Goal: Check status: Check status

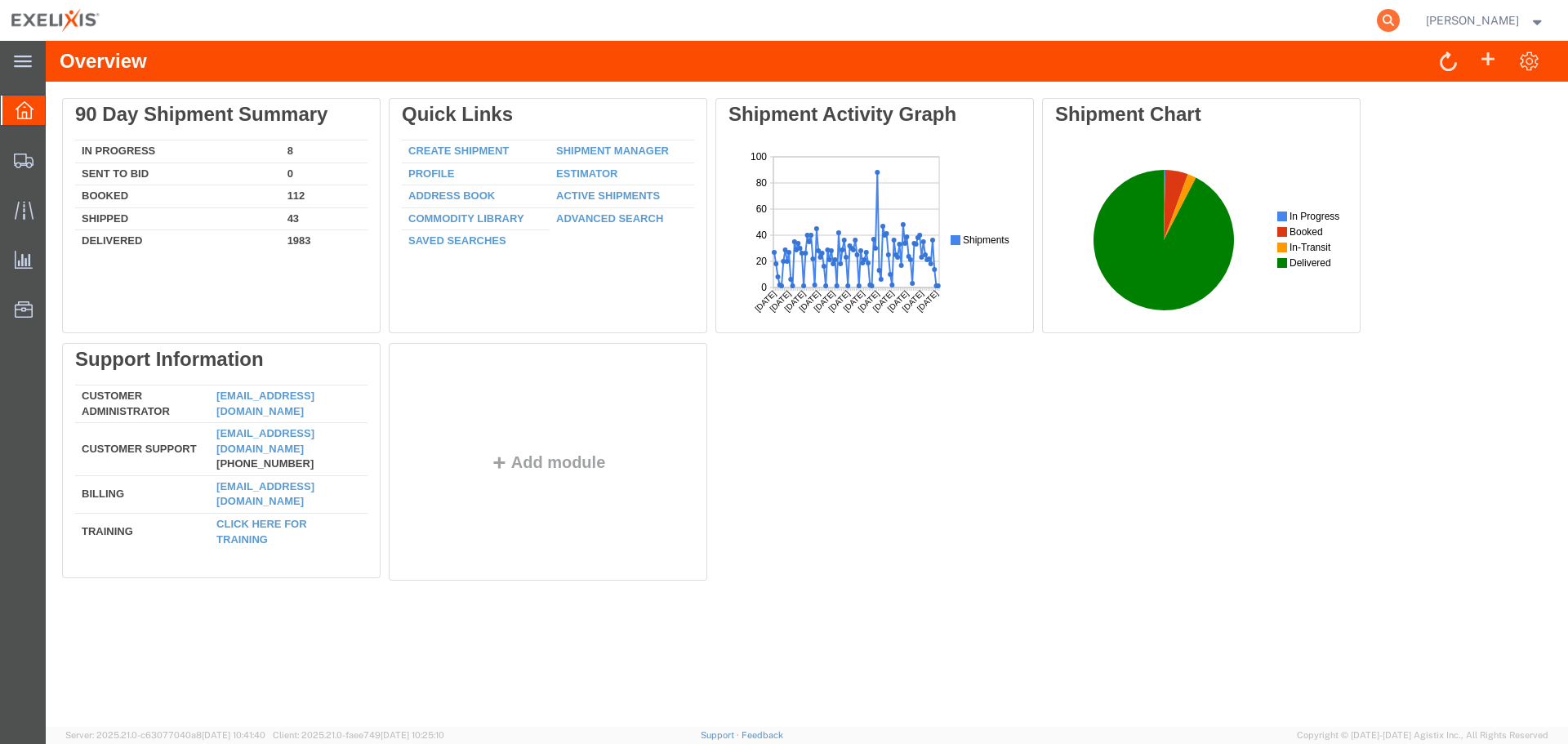
drag, startPoint x: 1406, startPoint y: 4, endPoint x: 1406, endPoint y: 12, distance: 8.0
click at [1402, 7] on form at bounding box center [1389, 20] width 26 height 40
click at [1401, 16] on icon at bounding box center [1389, 20] width 23 height 23
paste input "251461501CL"
type input "251461501CL"
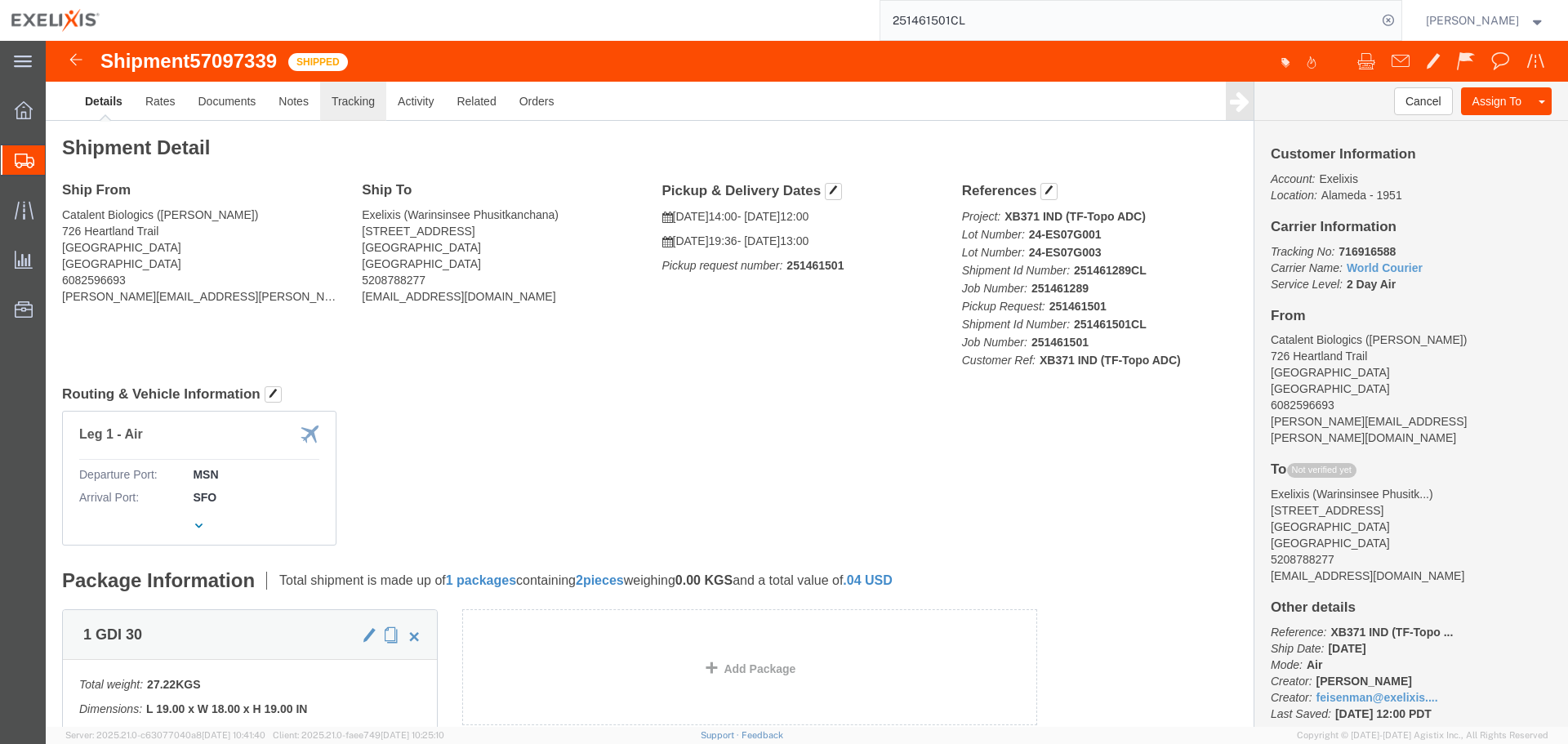
click link "Tracking"
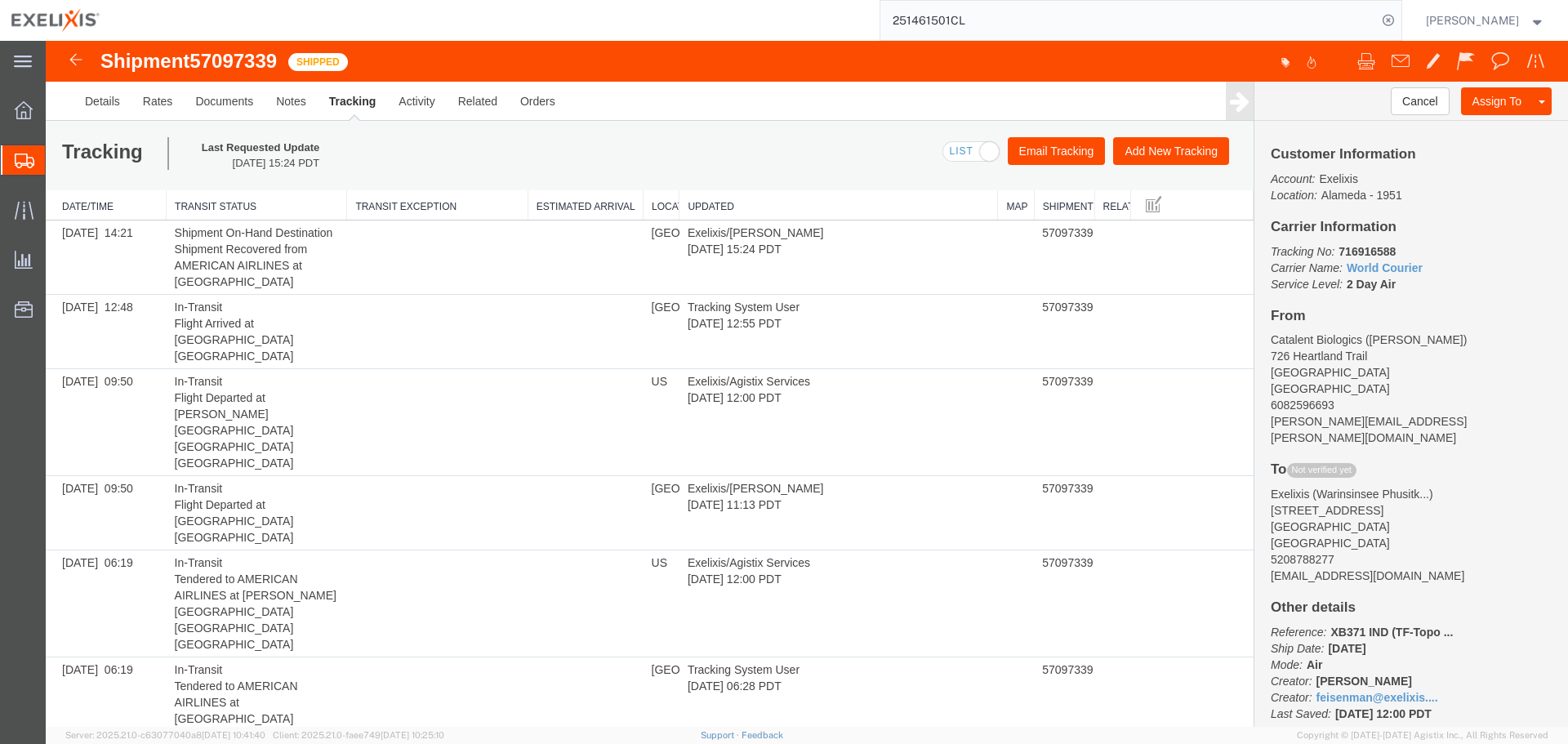
click at [767, 157] on div "Tracking Last Requested Update [DATE] 15:24 PDT Email Tracking Add New Tracking…" at bounding box center [650, 155] width 1208 height 69
click at [104, 108] on link "Details" at bounding box center [102, 101] width 58 height 40
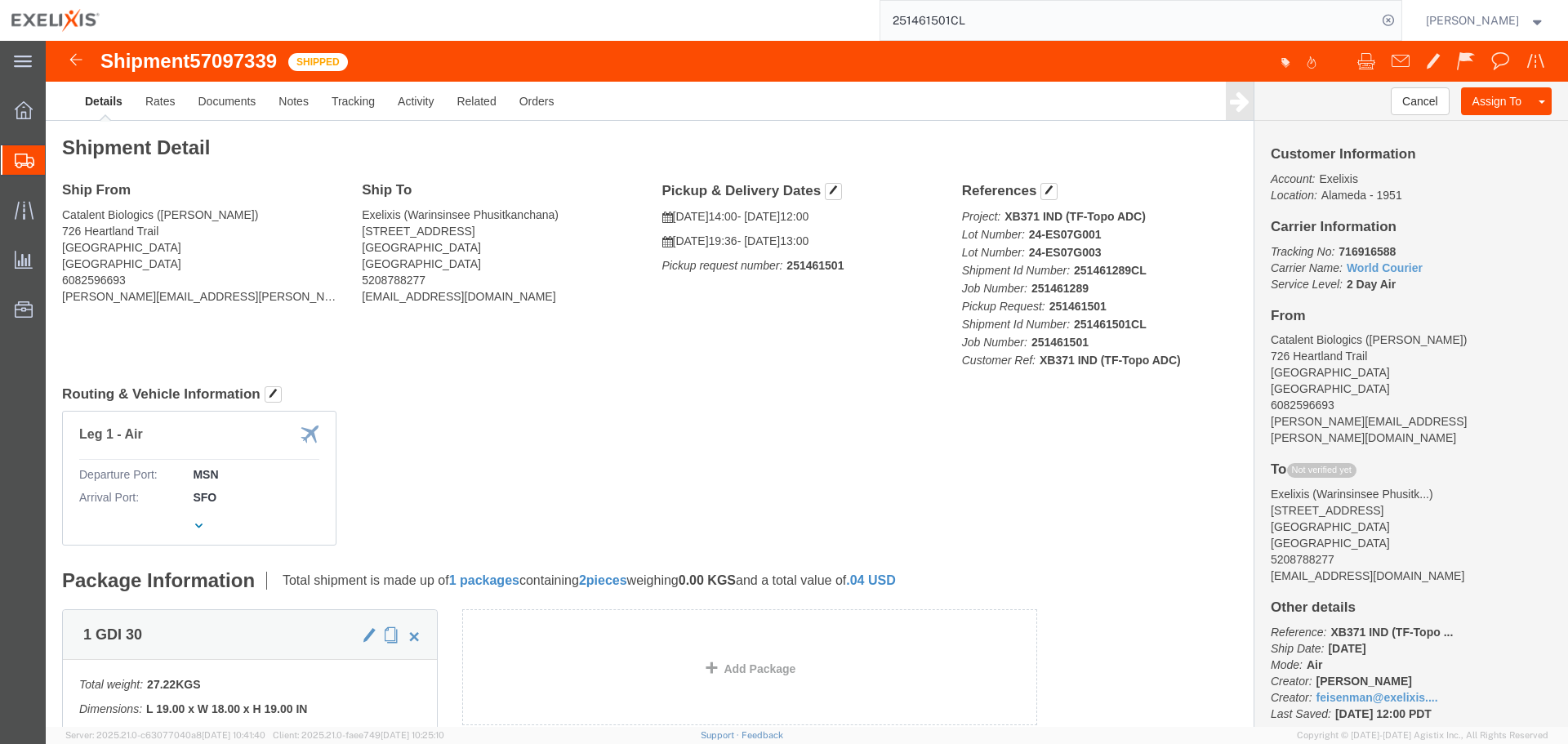
click b "251461289CL"
copy b "251461289CL"
click b "251461501CL"
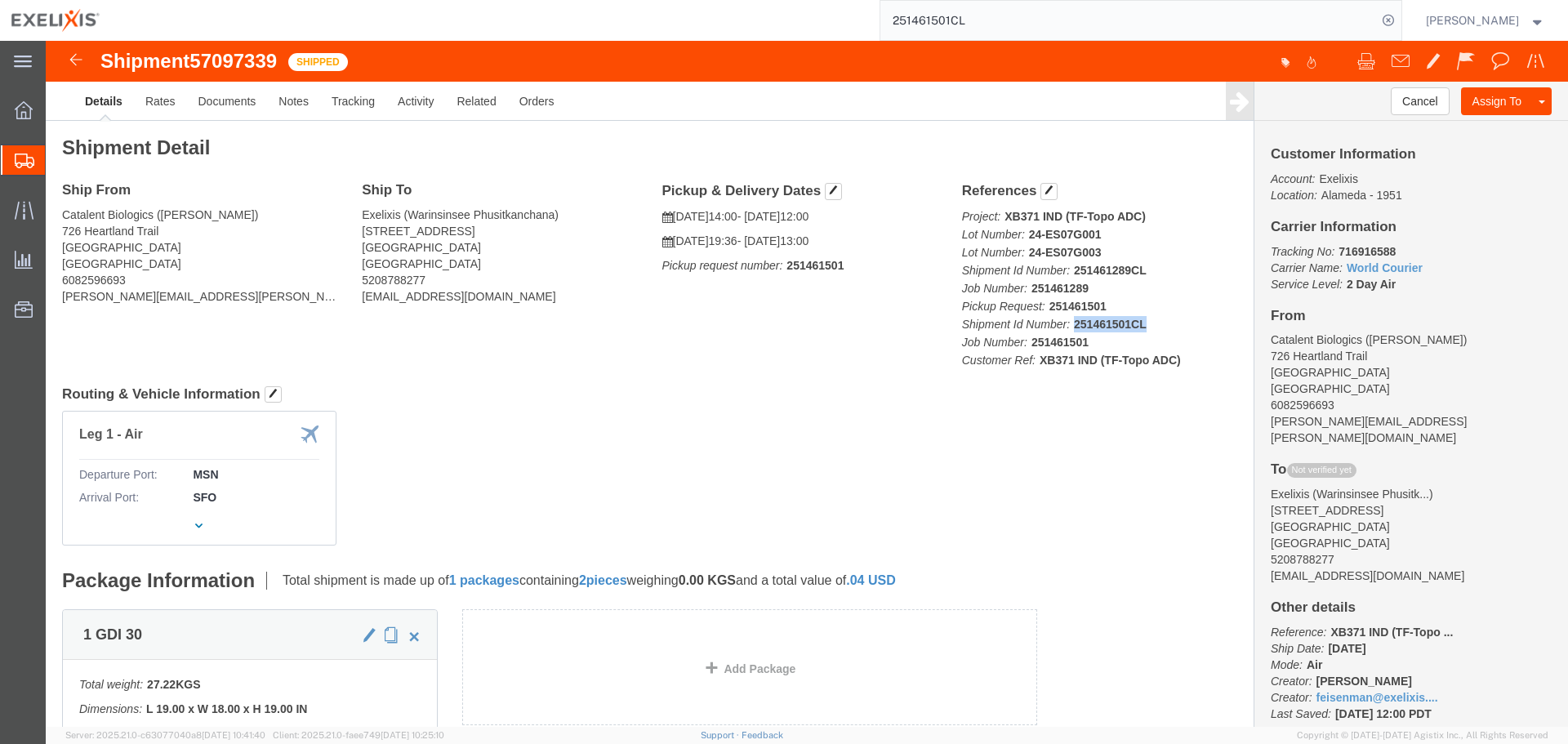
copy b "251461501CL"
